Goal: Information Seeking & Learning: Compare options

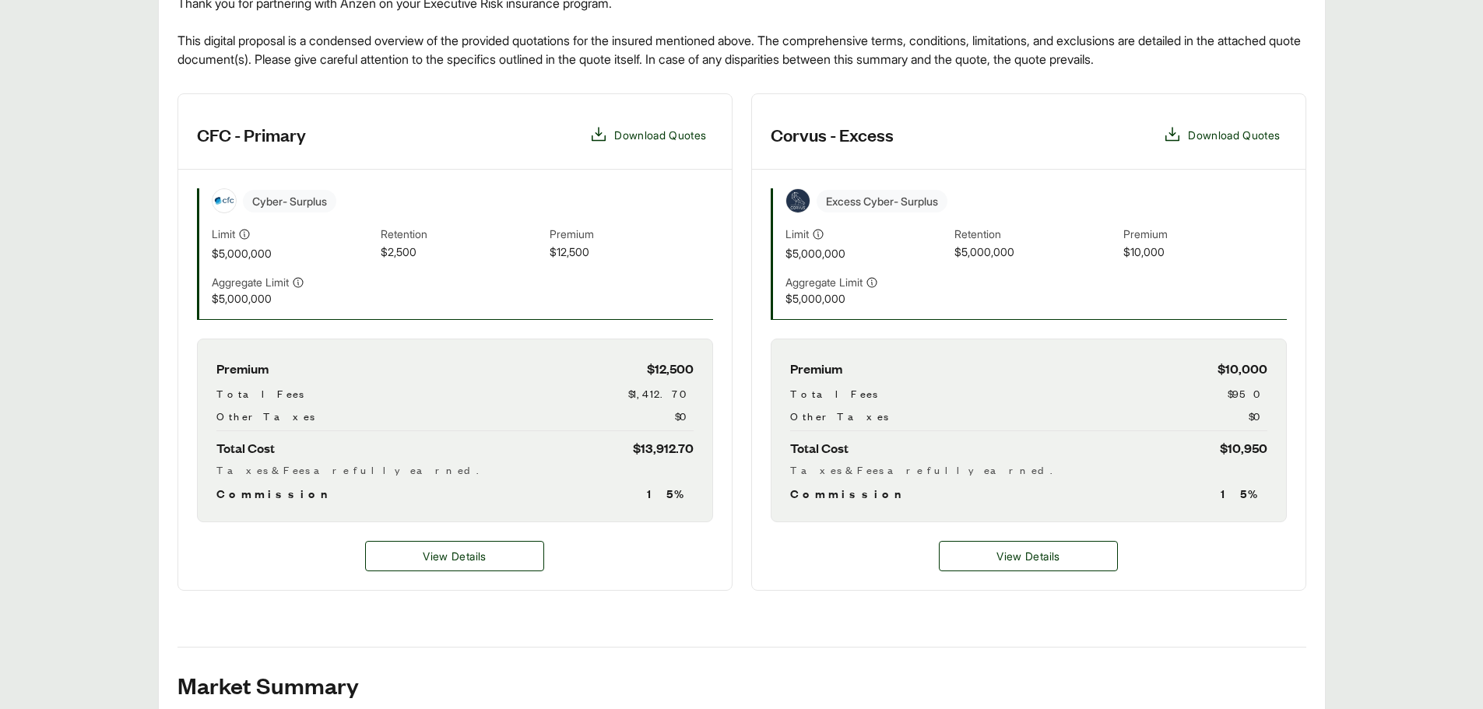
scroll to position [389, 0]
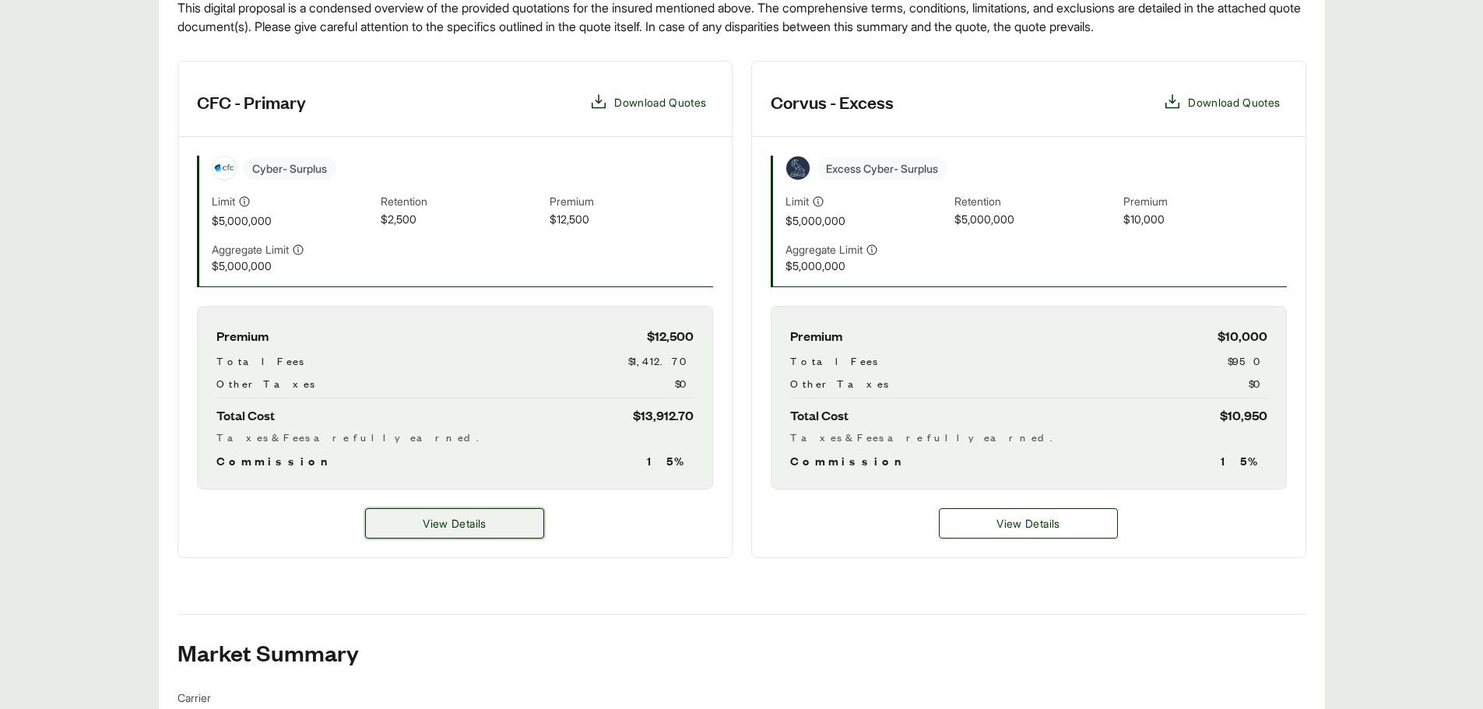
click at [513, 514] on button "View Details" at bounding box center [454, 523] width 179 height 30
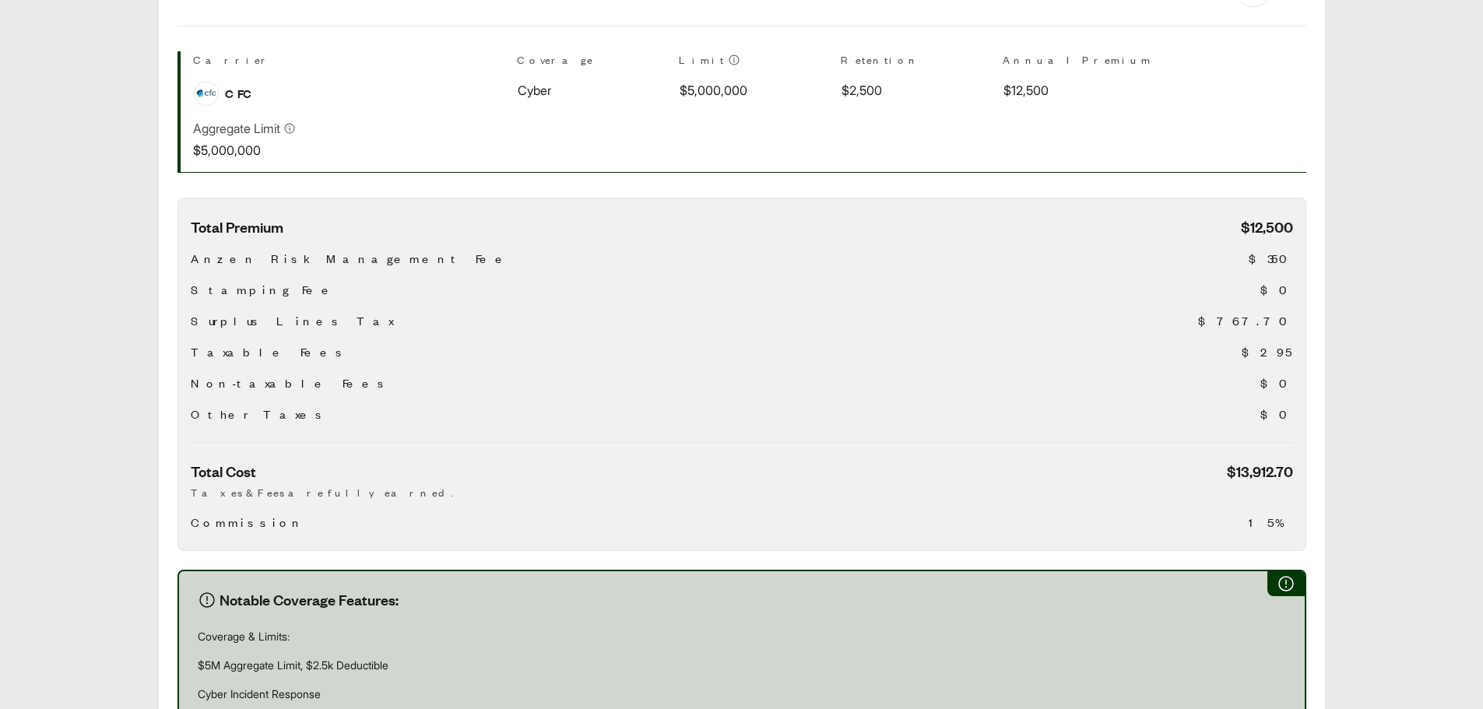
scroll to position [467, 0]
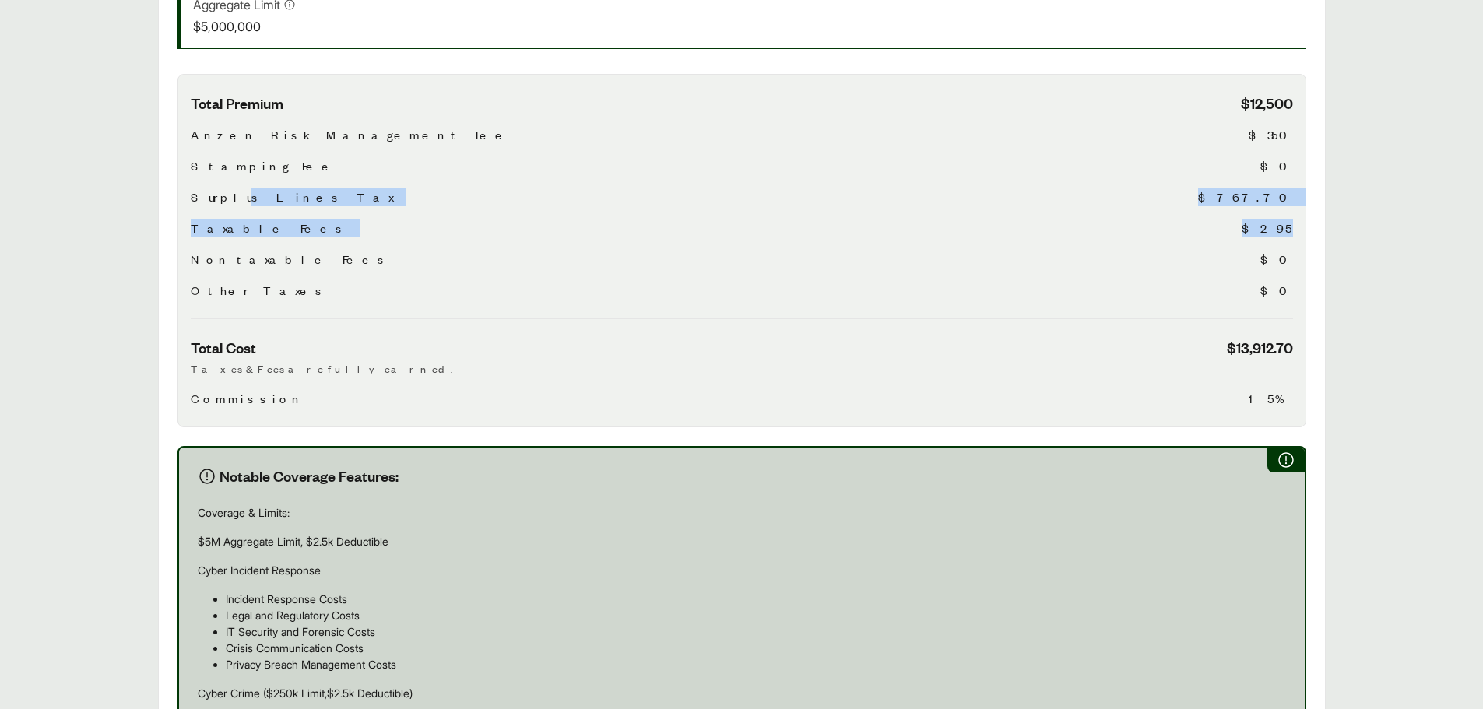
drag, startPoint x: 222, startPoint y: 198, endPoint x: 1300, endPoint y: 219, distance: 1078.2
click at [1300, 219] on div "Total Premium $12,500 Anzen Risk Management Fee $350 Stamping Fee $0 Surplus Li…" at bounding box center [741, 250] width 1129 height 353
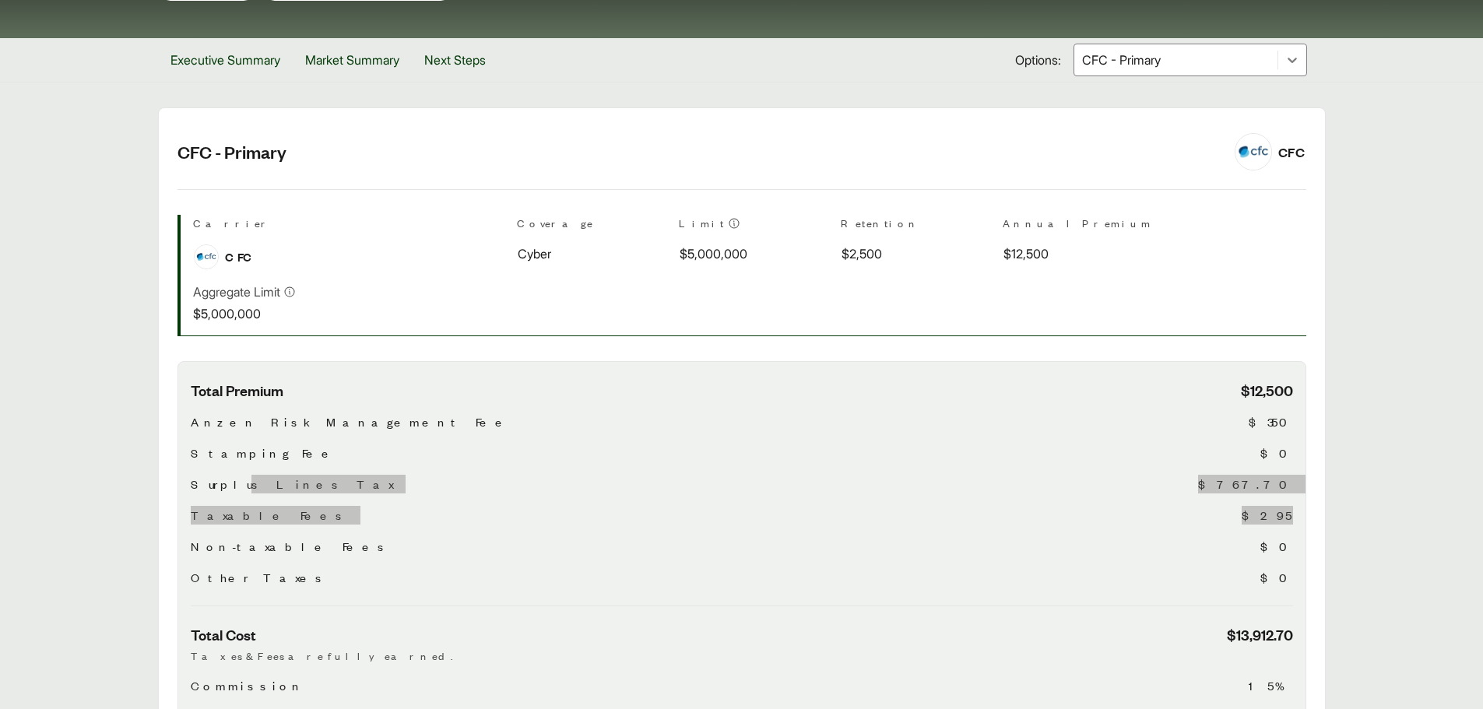
scroll to position [156, 0]
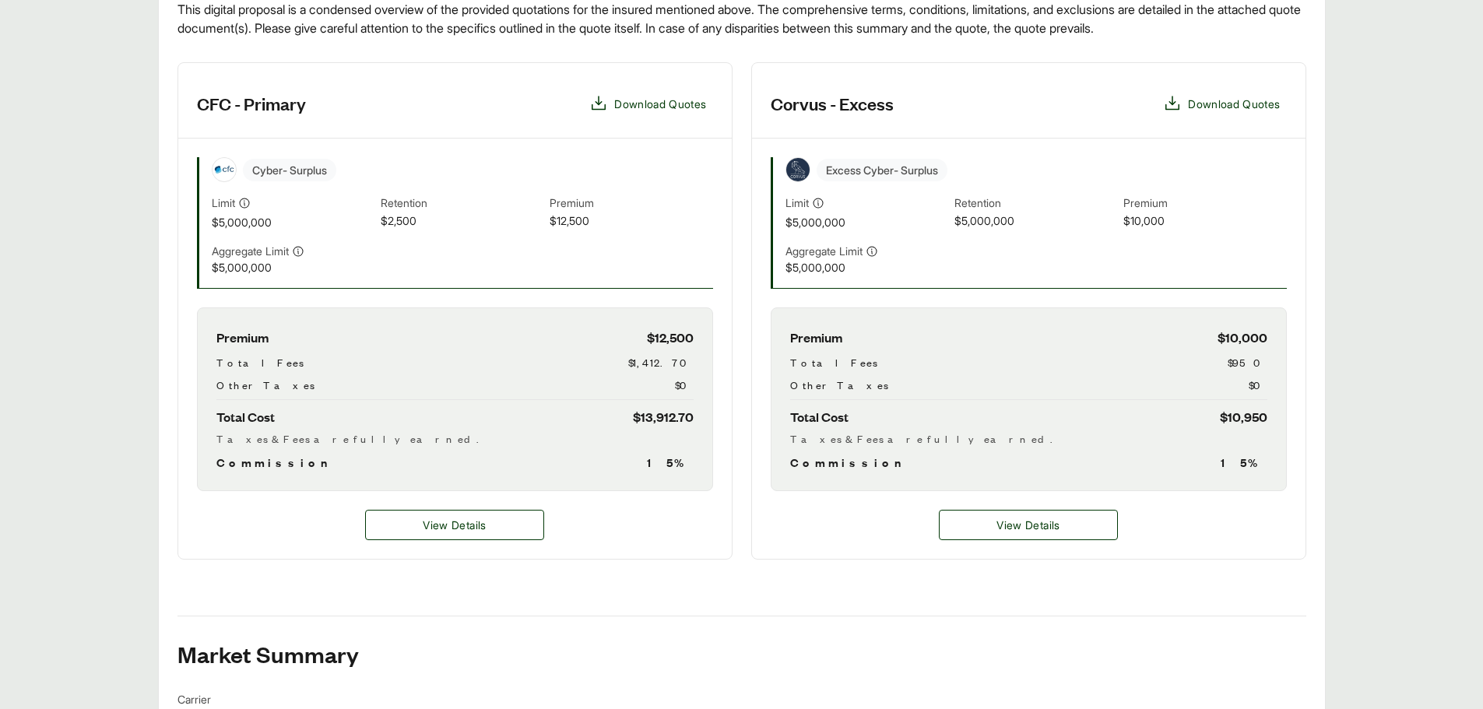
scroll to position [389, 0]
click at [1044, 511] on button "View Details" at bounding box center [1028, 523] width 179 height 30
click at [1248, 103] on span "Download Quotes" at bounding box center [1234, 102] width 92 height 16
click at [1063, 536] on button "View Details" at bounding box center [1028, 523] width 179 height 30
click at [1040, 519] on span "View Details" at bounding box center [1027, 523] width 63 height 16
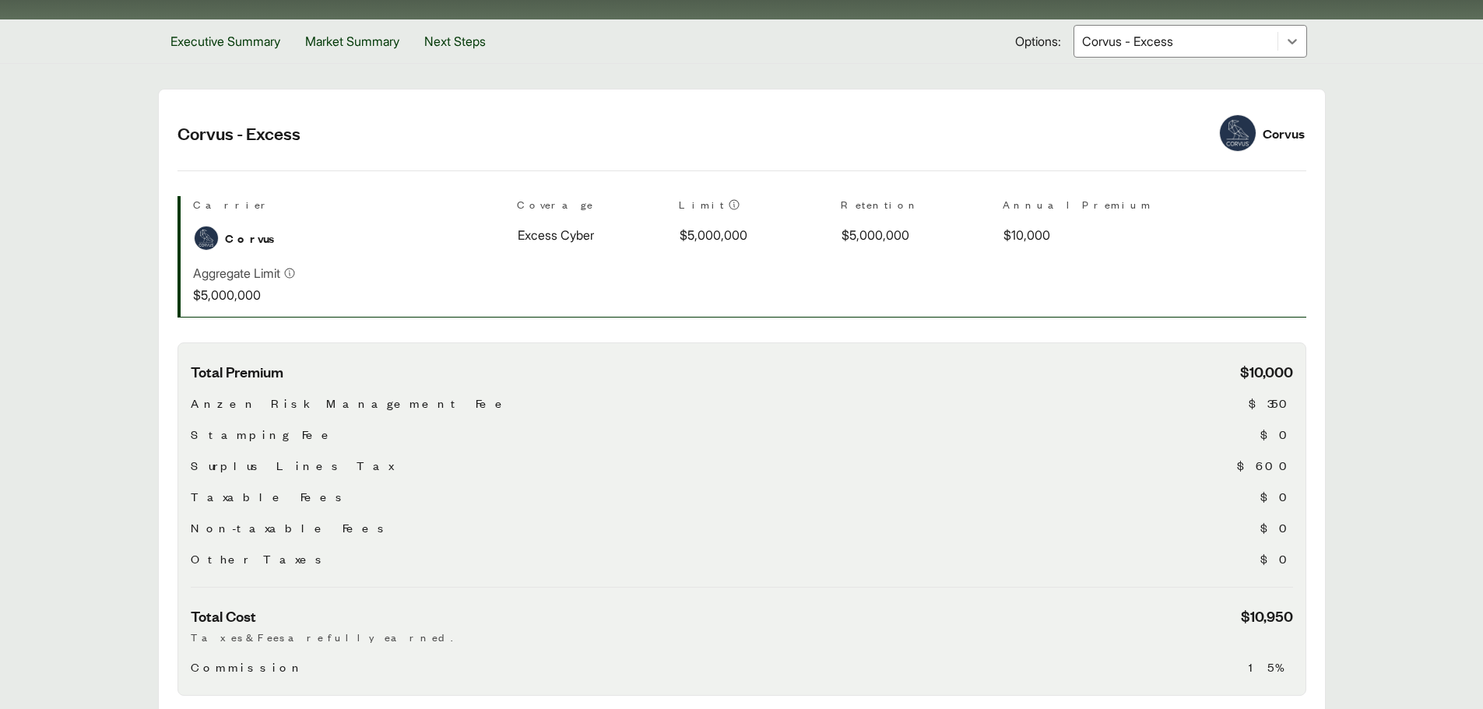
scroll to position [234, 0]
